Goal: Find specific page/section: Find specific page/section

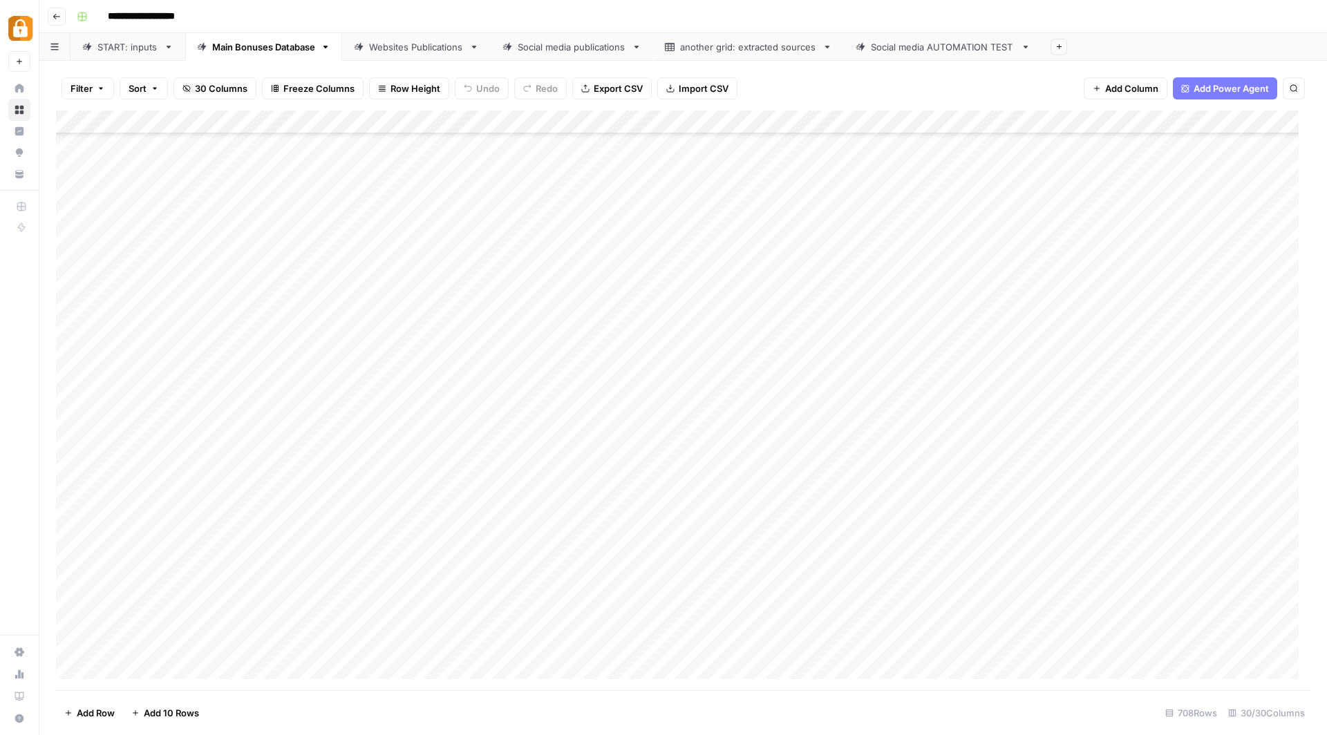
scroll to position [1666, 0]
click at [51, 16] on button "Go back" at bounding box center [57, 17] width 18 height 18
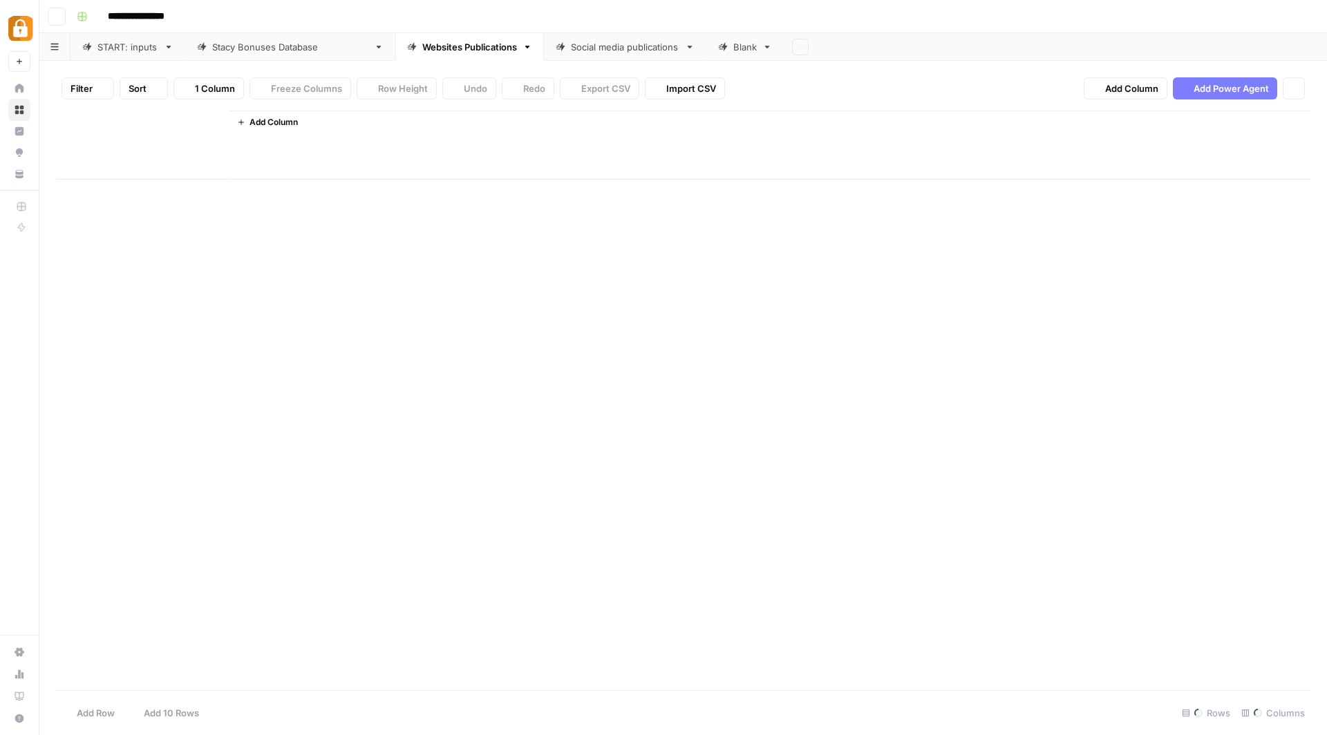
click at [55, 14] on icon "button" at bounding box center [57, 16] width 8 height 8
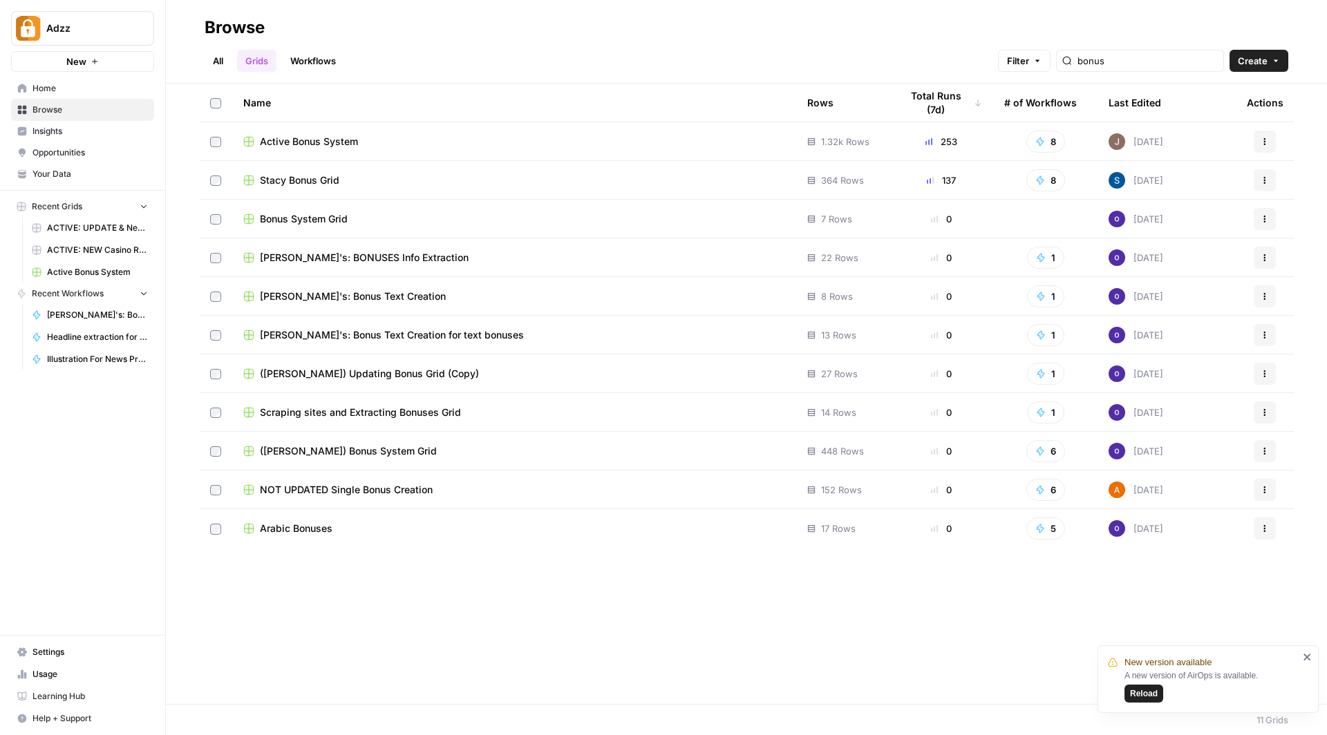
click at [346, 133] on td "Active Bonus System" at bounding box center [514, 141] width 564 height 38
click at [344, 135] on span "Active Bonus System" at bounding box center [309, 142] width 98 height 14
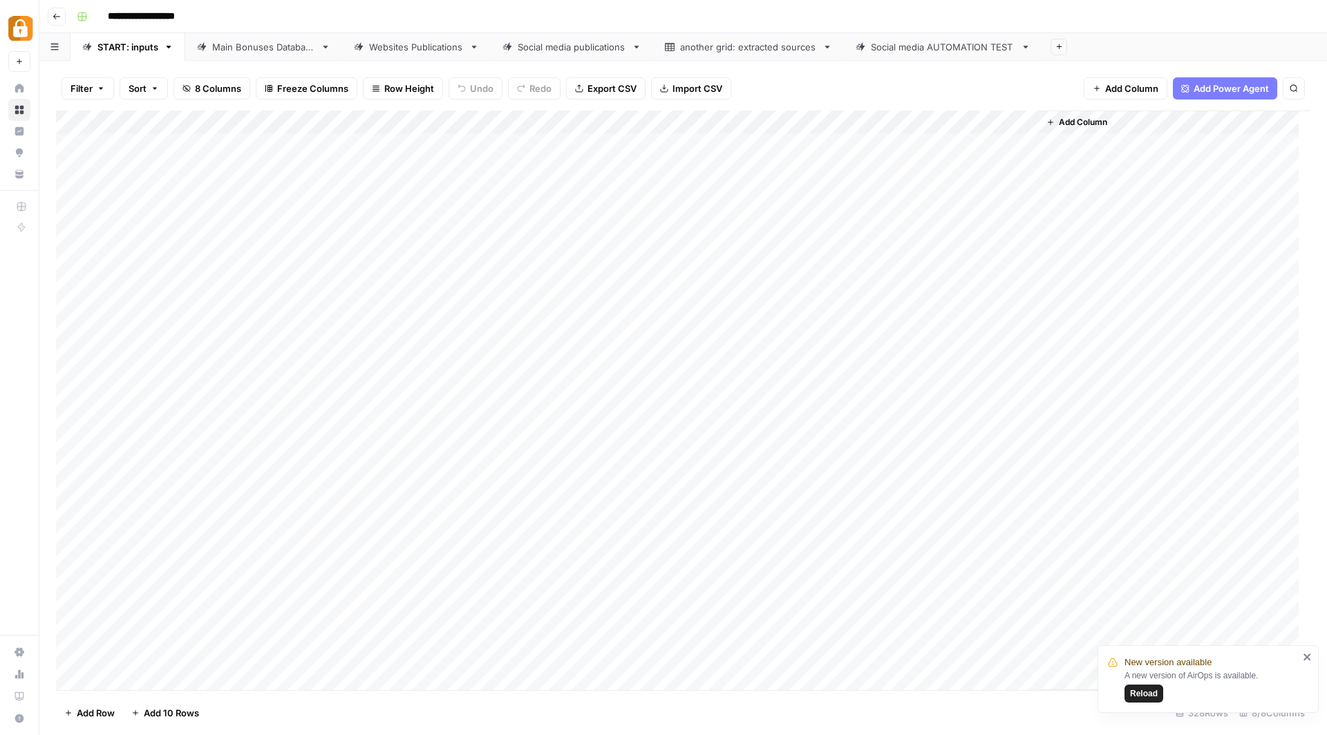
click at [389, 48] on div "Websites Publications" at bounding box center [416, 47] width 95 height 14
click at [300, 52] on div "Main Bonuses Database" at bounding box center [263, 47] width 103 height 14
click at [144, 88] on span "Sort" at bounding box center [138, 89] width 18 height 14
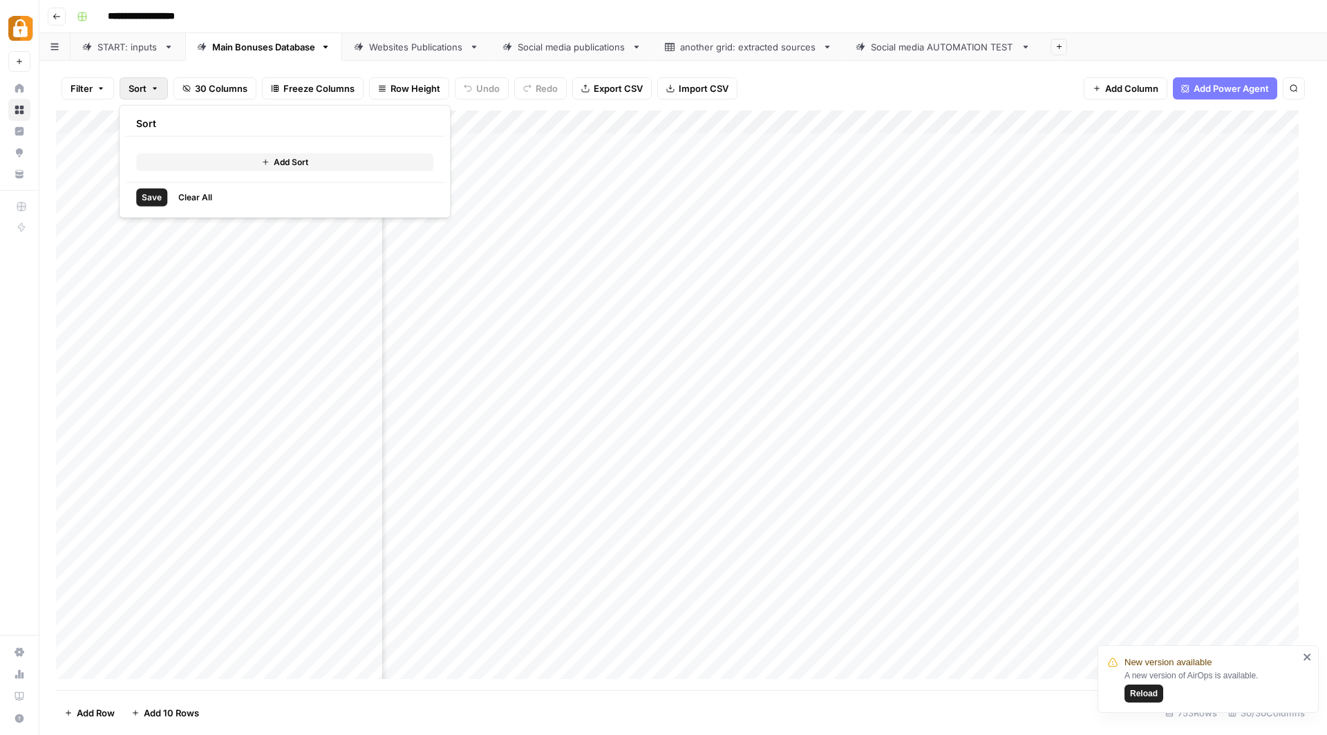
click at [265, 164] on icon "button" at bounding box center [266, 163] width 6 height 6
click at [244, 160] on input "text" at bounding box center [246, 159] width 140 height 14
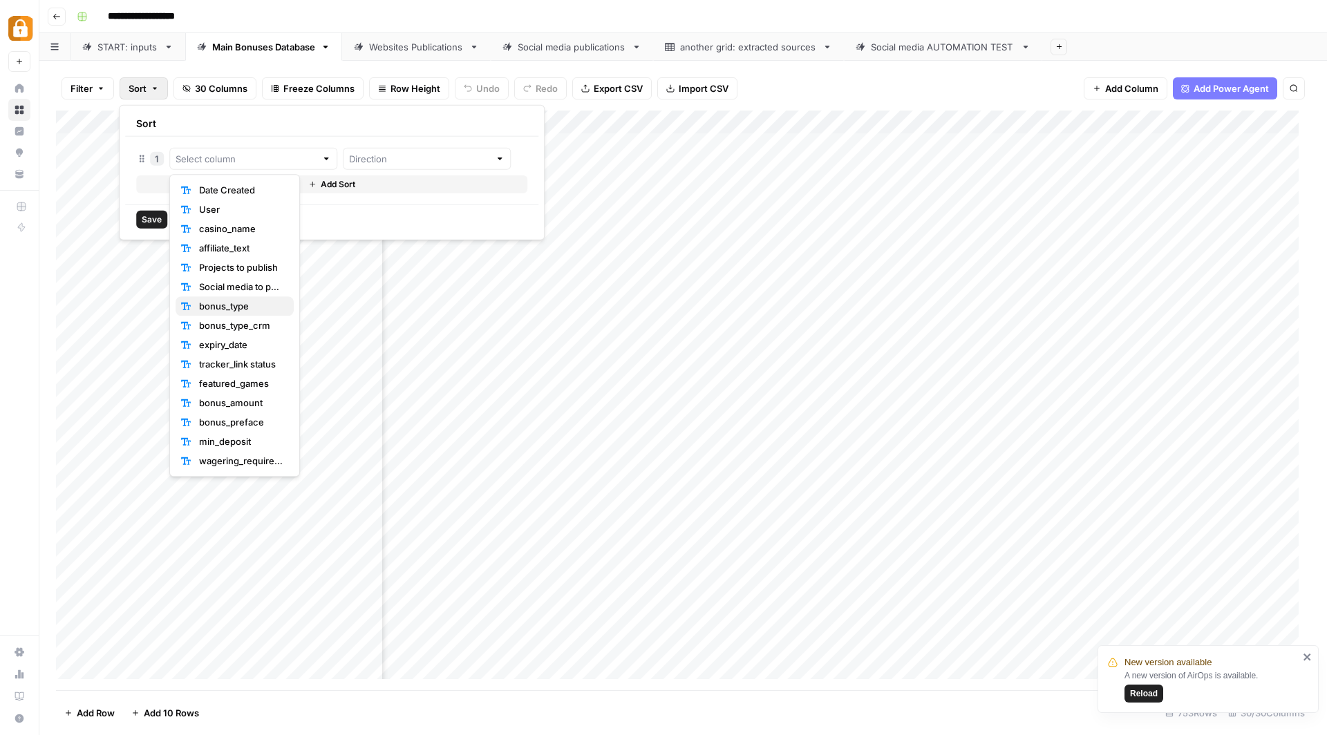
click at [251, 303] on span "bonus_type" at bounding box center [241, 306] width 84 height 14
type input "bonus_type"
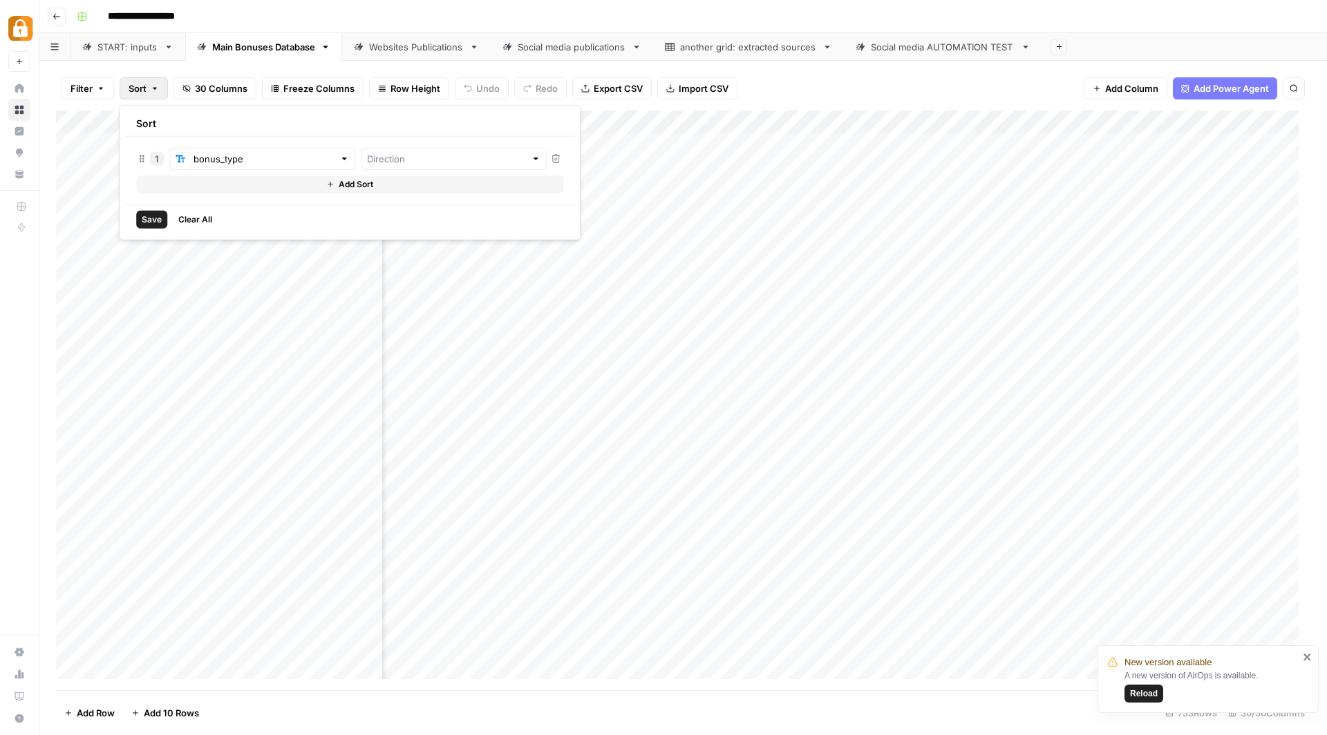
click at [191, 212] on button "Clear All" at bounding box center [195, 220] width 45 height 18
click at [84, 83] on span "Filter" at bounding box center [82, 89] width 22 height 14
click at [86, 83] on span "Filter" at bounding box center [82, 89] width 22 height 14
click at [153, 160] on button "Add Filter" at bounding box center [336, 157] width 515 height 18
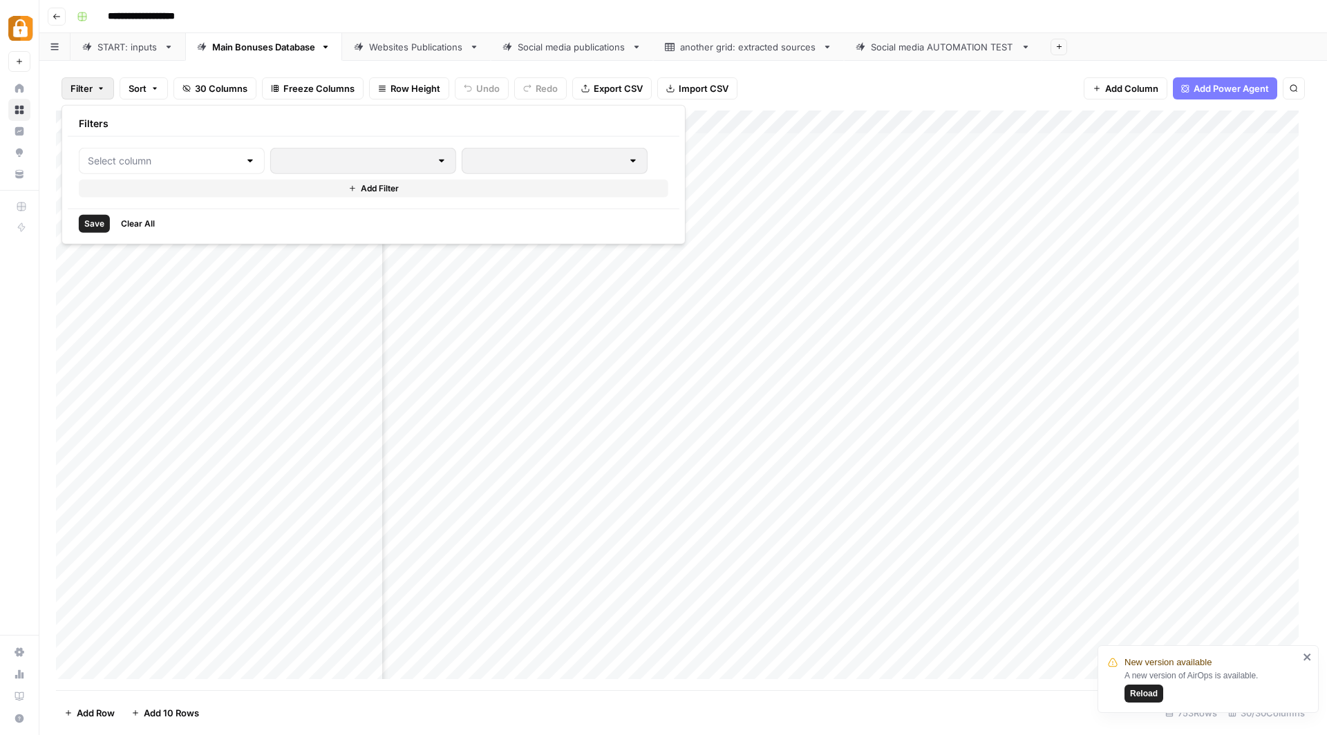
click at [153, 160] on input "text" at bounding box center [163, 161] width 151 height 14
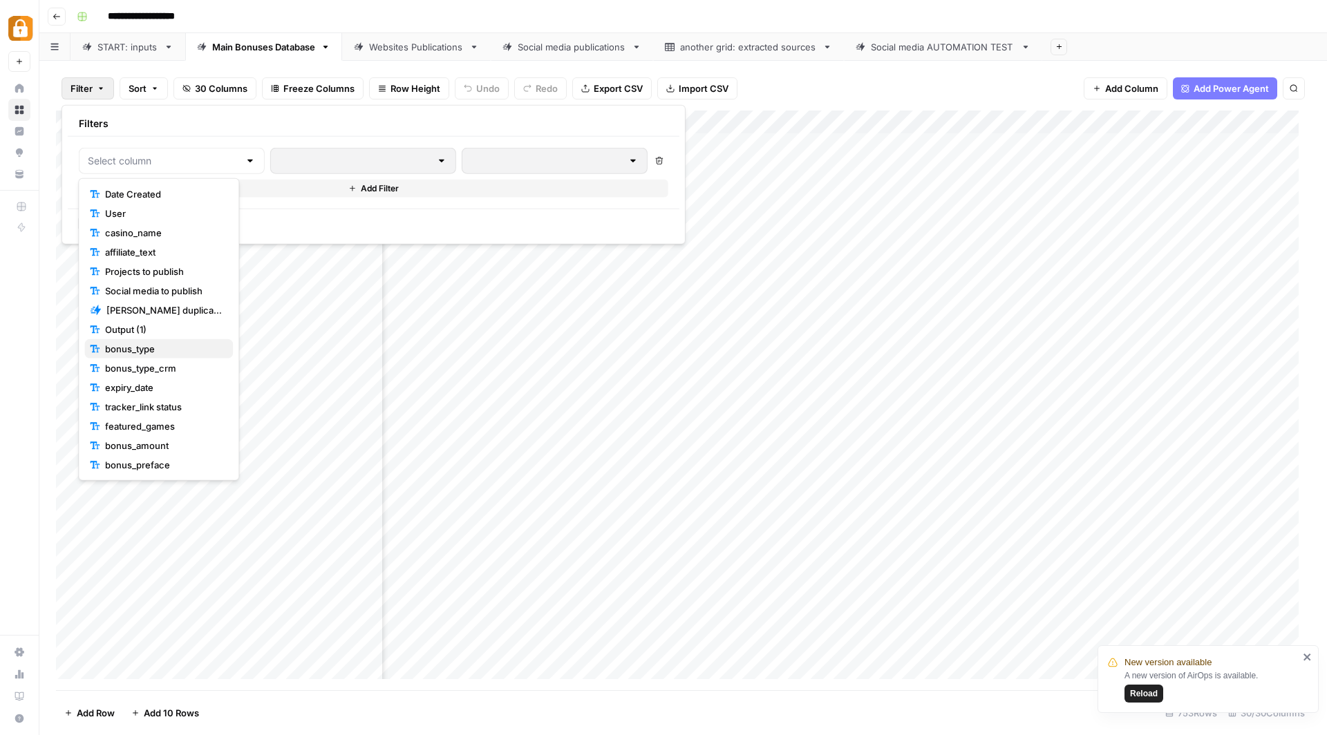
click at [192, 345] on span "bonus_type" at bounding box center [163, 349] width 117 height 14
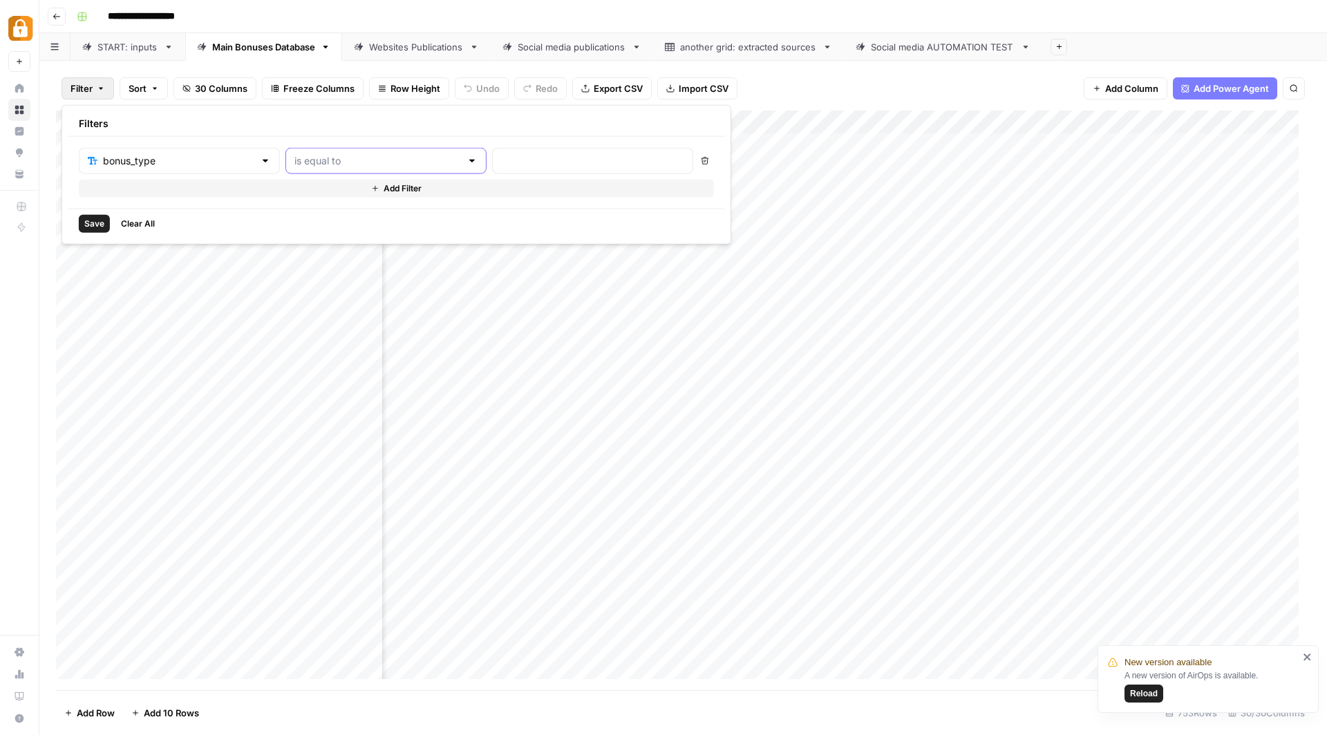
click at [335, 158] on input "text" at bounding box center [377, 161] width 167 height 14
drag, startPoint x: 306, startPoint y: 227, endPoint x: 361, endPoint y: 182, distance: 71.7
click at [306, 227] on span "contains" at bounding box center [323, 233] width 132 height 14
type input "contains"
click at [501, 167] on input "text" at bounding box center [592, 161] width 183 height 14
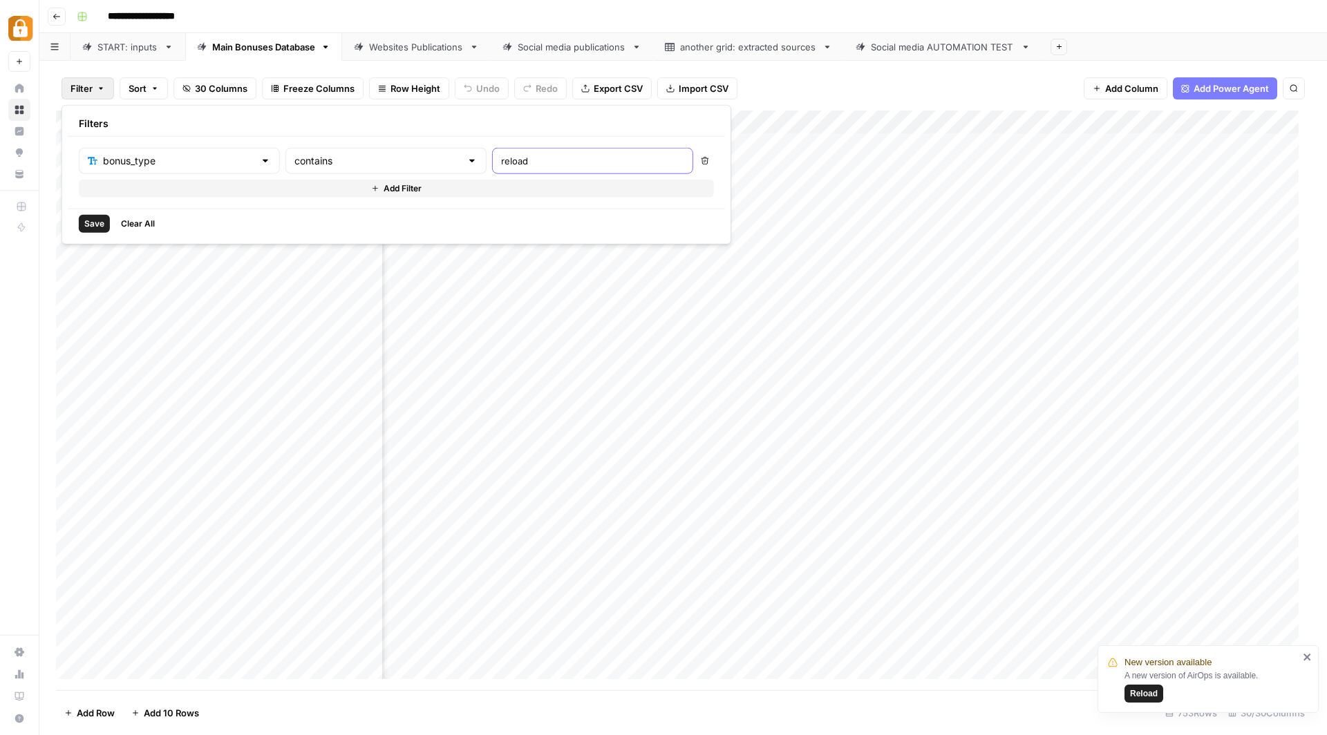
type input "reload"
click at [96, 212] on div "Save Clear All" at bounding box center [396, 224] width 657 height 30
click at [95, 218] on span "Save" at bounding box center [94, 224] width 20 height 12
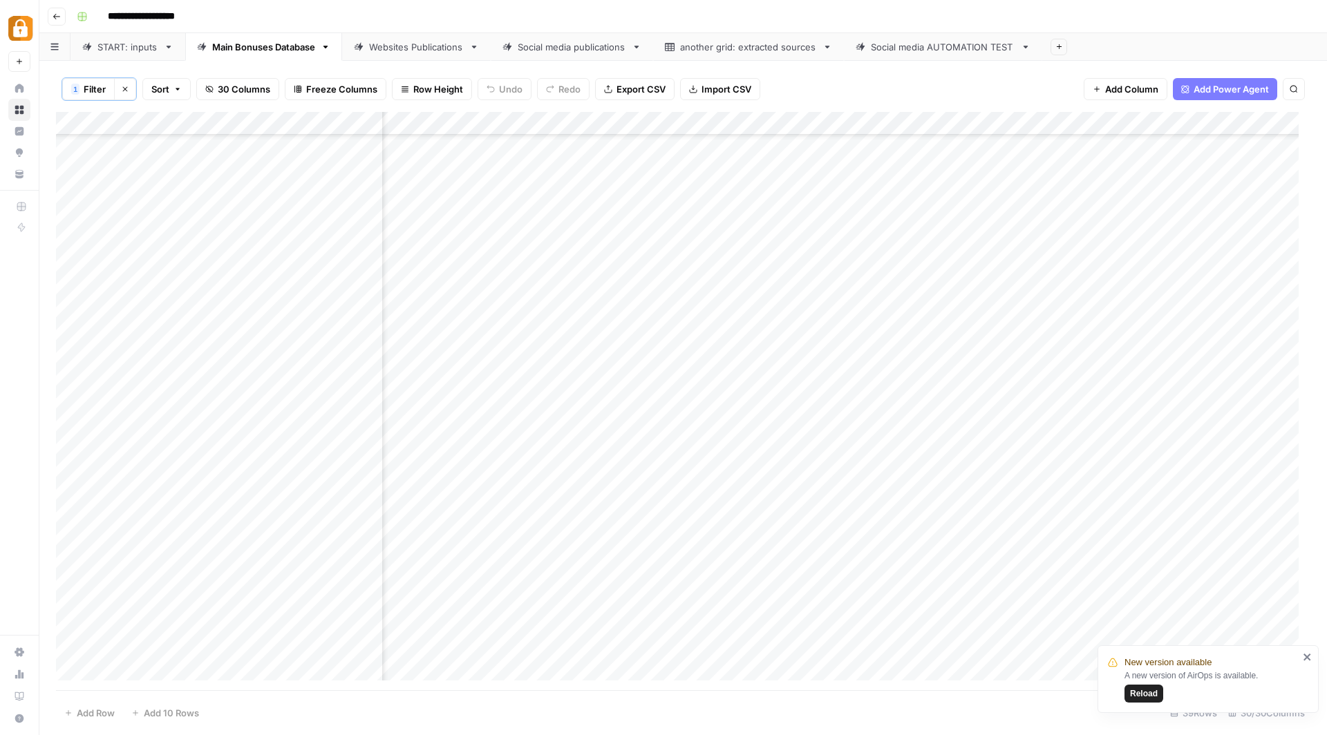
scroll to position [327, 552]
click at [851, 126] on div "Add Column" at bounding box center [683, 402] width 1255 height 581
click at [1074, 424] on div "Add Column" at bounding box center [683, 402] width 1255 height 581
drag, startPoint x: 823, startPoint y: 118, endPoint x: 963, endPoint y: 111, distance: 140.5
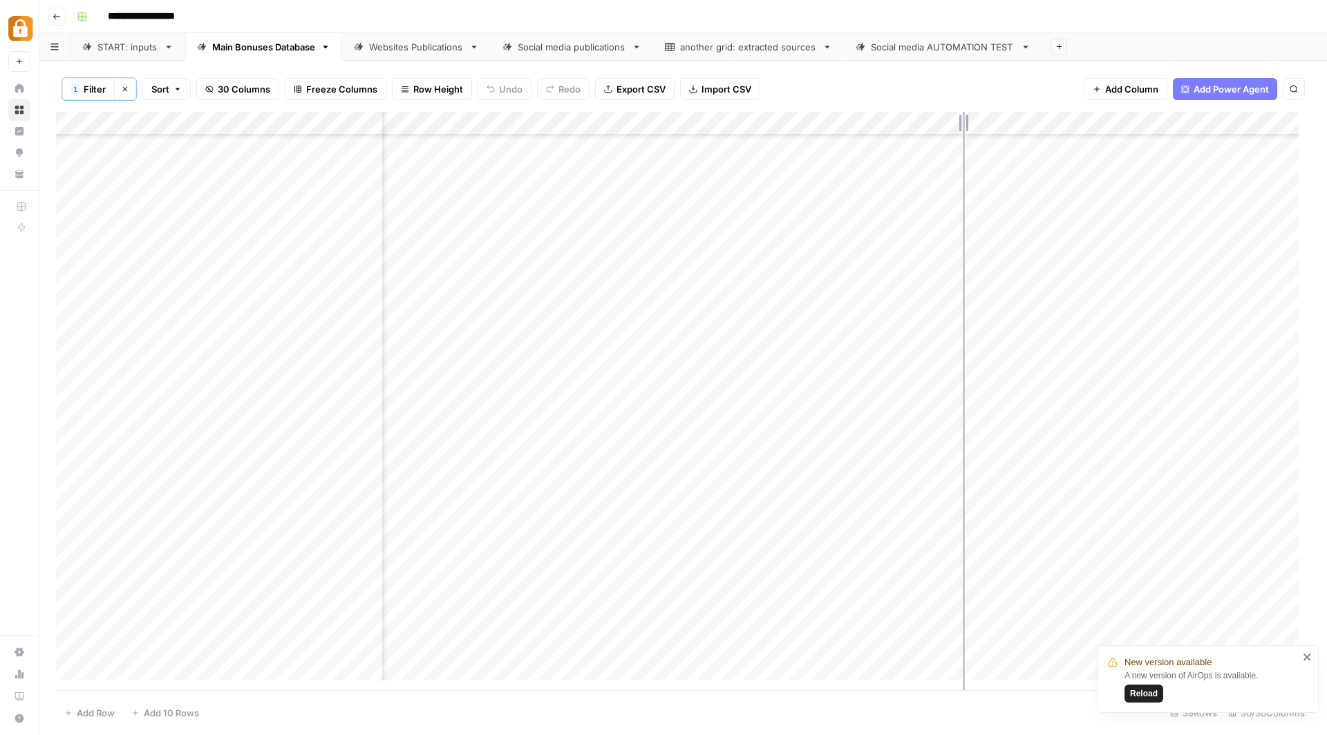
click at [963, 112] on div "Add Column" at bounding box center [683, 402] width 1255 height 581
drag, startPoint x: 709, startPoint y: 120, endPoint x: 874, endPoint y: 115, distance: 165.3
click at [874, 115] on div "Add Column" at bounding box center [683, 402] width 1255 height 581
drag, startPoint x: 874, startPoint y: 121, endPoint x: 958, endPoint y: 120, distance: 84.3
click at [958, 120] on div "Add Column" at bounding box center [683, 402] width 1255 height 581
